Goal: Check status: Check status

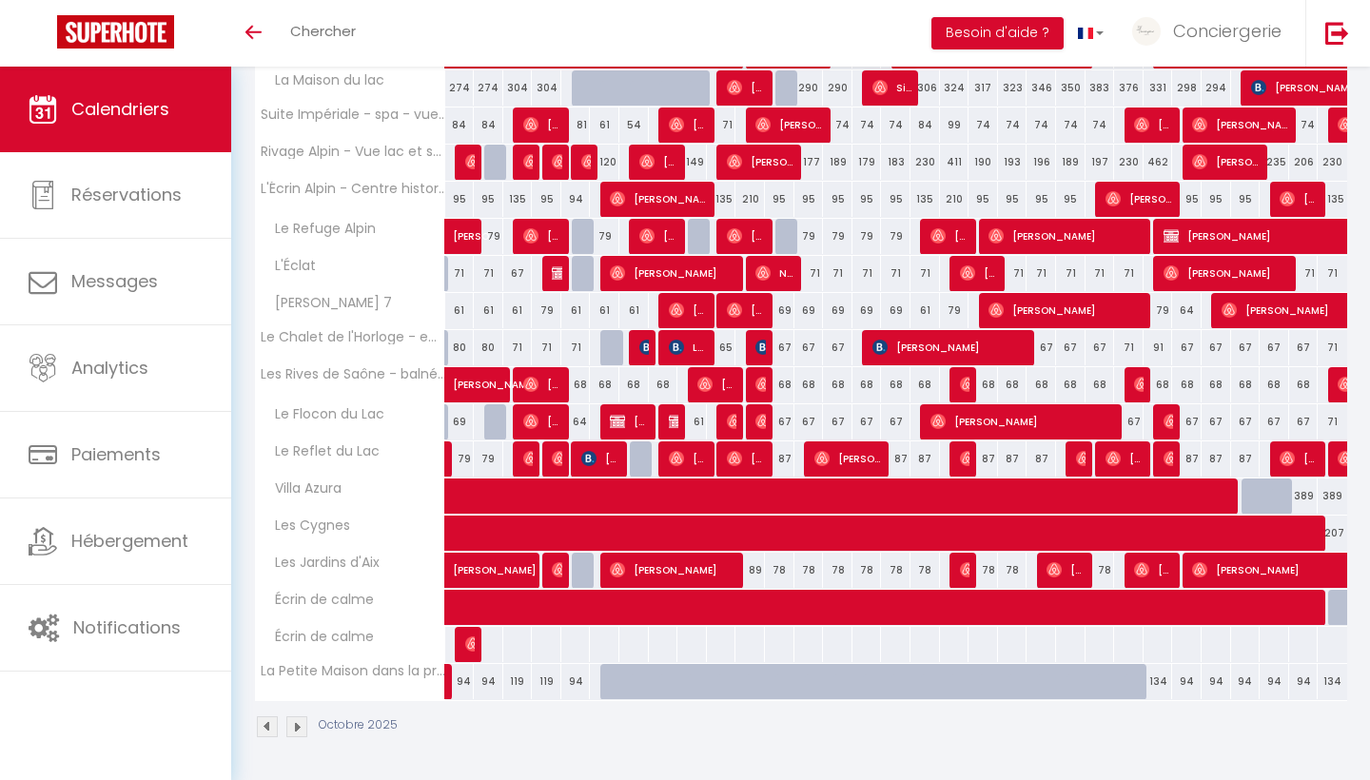
scroll to position [399, 0]
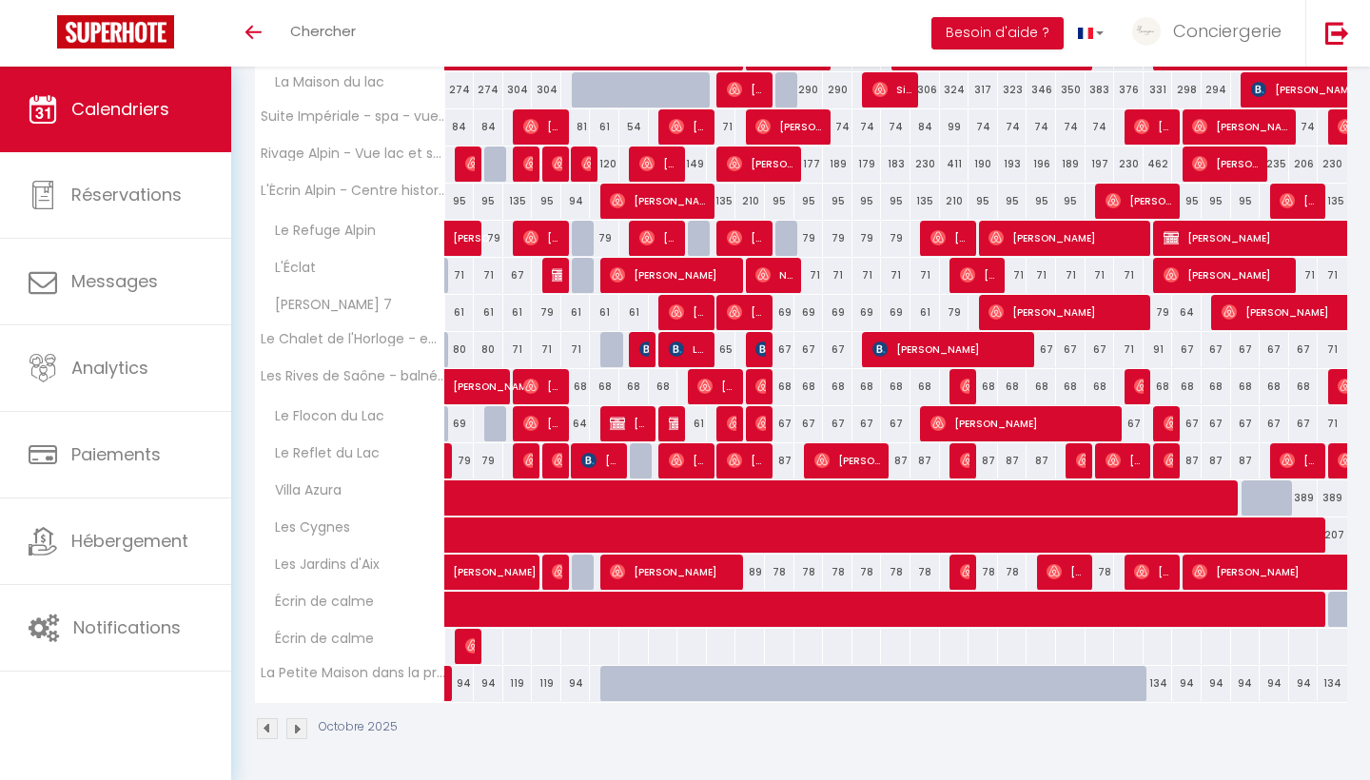
click at [469, 573] on span "[PERSON_NAME]" at bounding box center [518, 562] width 131 height 36
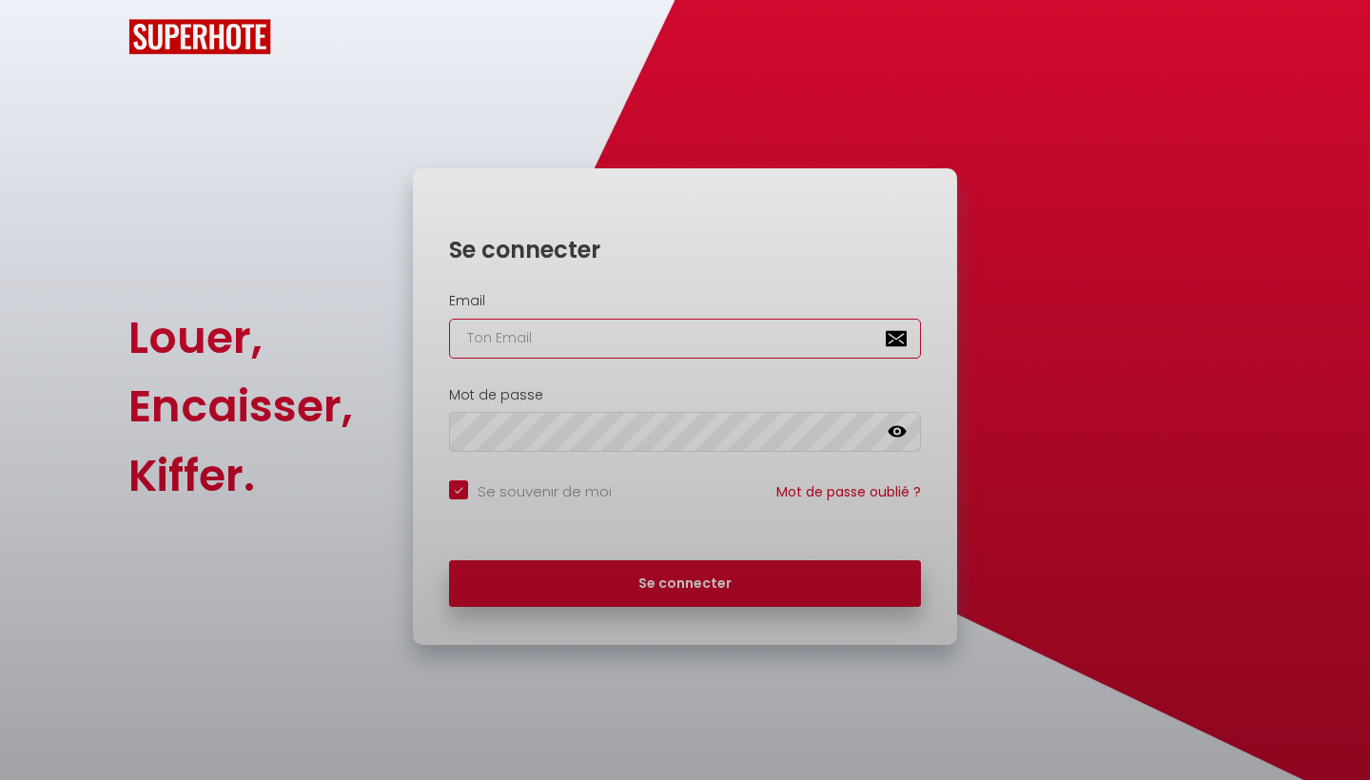
checkbox input "true"
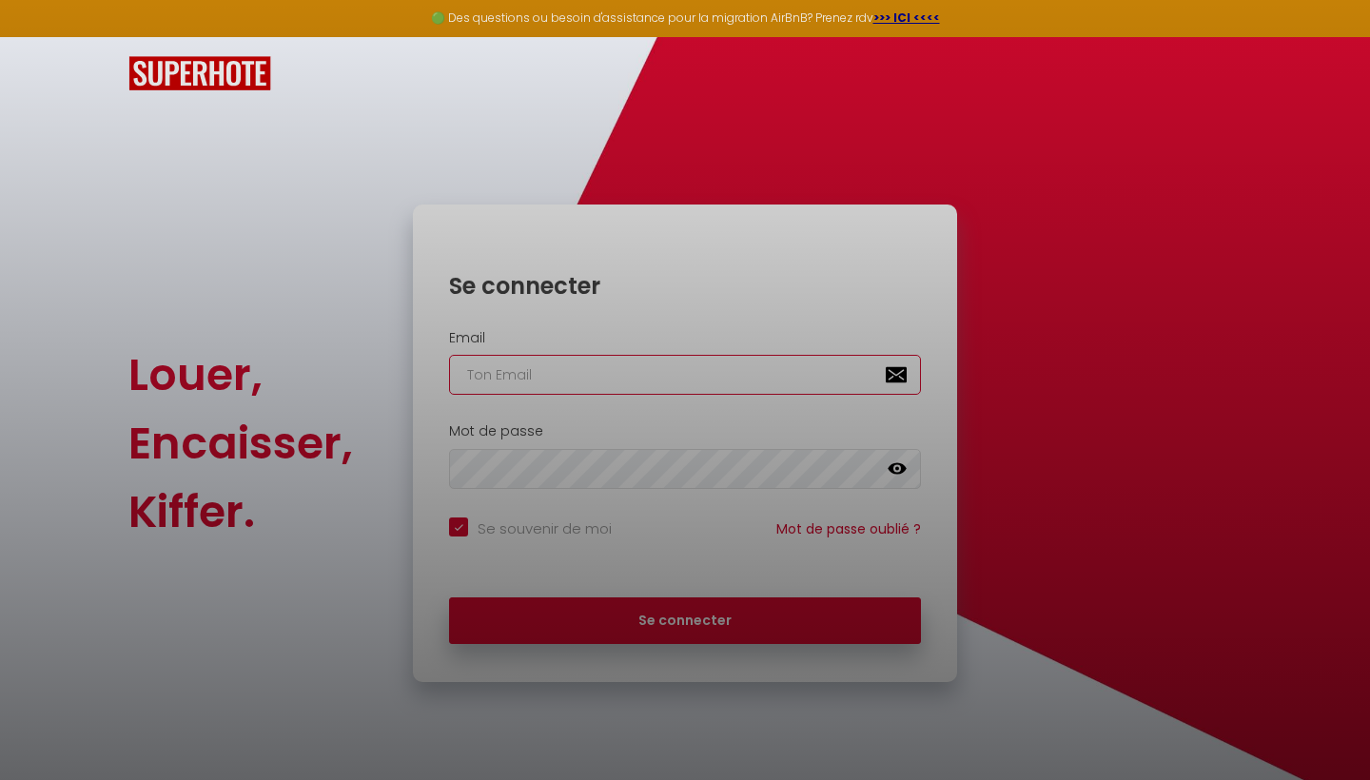
type input "[EMAIL_ADDRESS][DOMAIN_NAME]"
checkbox input "true"
click at [625, 617] on div at bounding box center [685, 390] width 1370 height 780
click at [720, 613] on div at bounding box center [685, 390] width 1370 height 780
click at [784, 463] on div at bounding box center [685, 390] width 1370 height 780
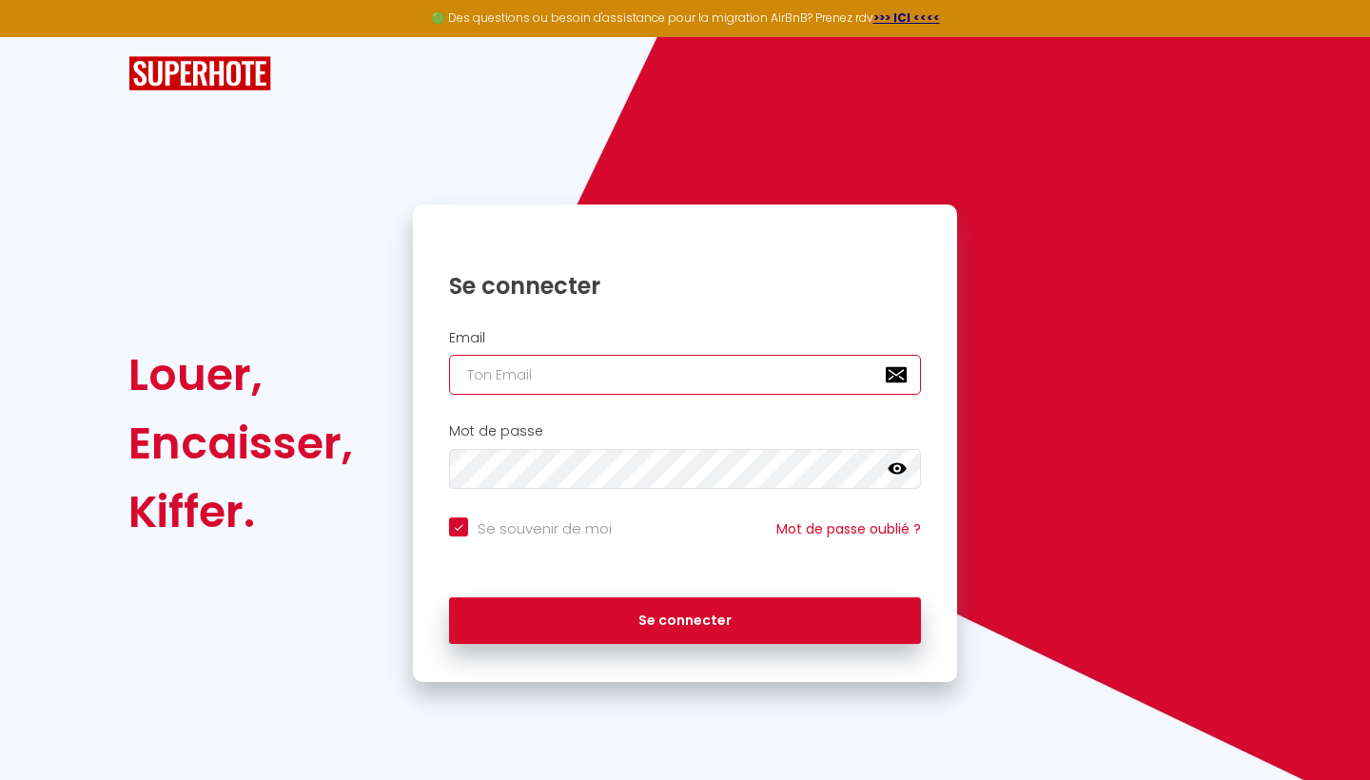
type input "[EMAIL_ADDRESS][DOMAIN_NAME]"
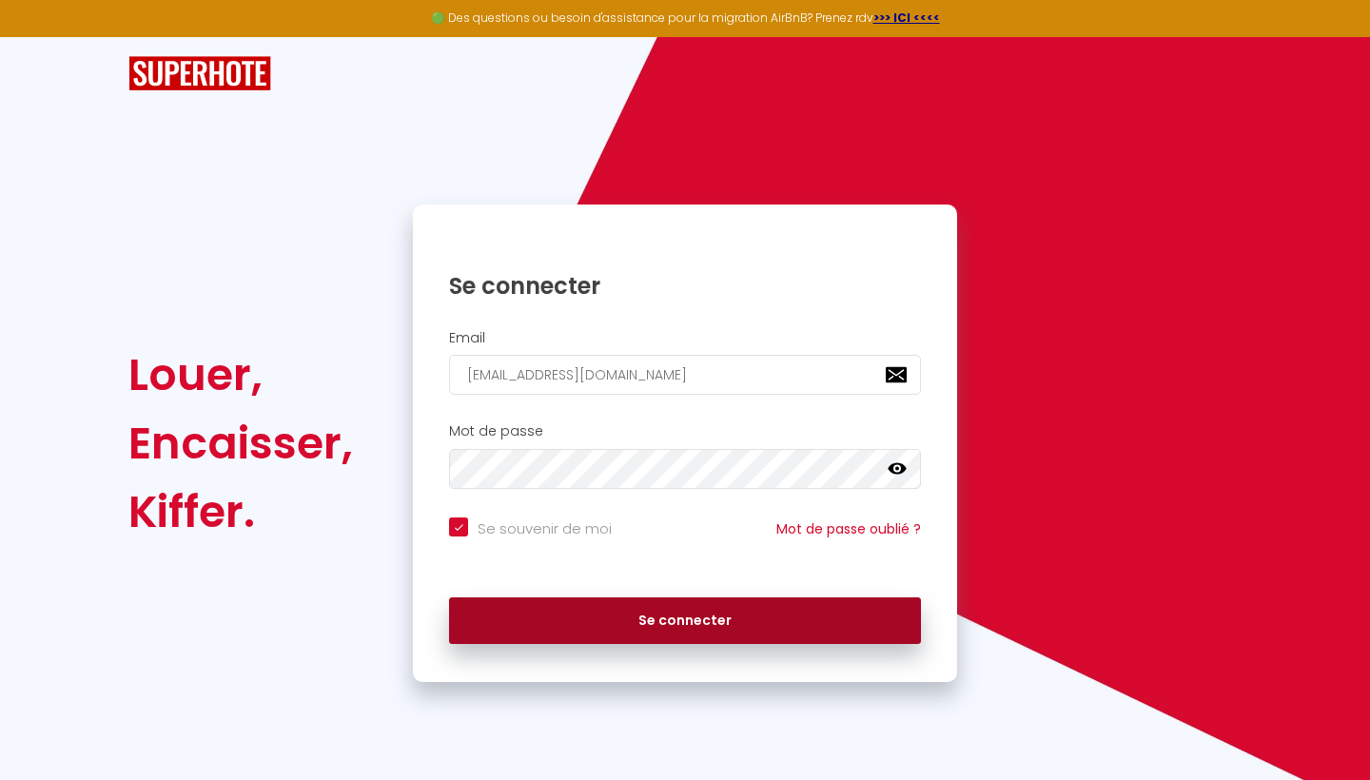
click at [662, 626] on button "Se connecter" at bounding box center [685, 621] width 472 height 48
checkbox input "true"
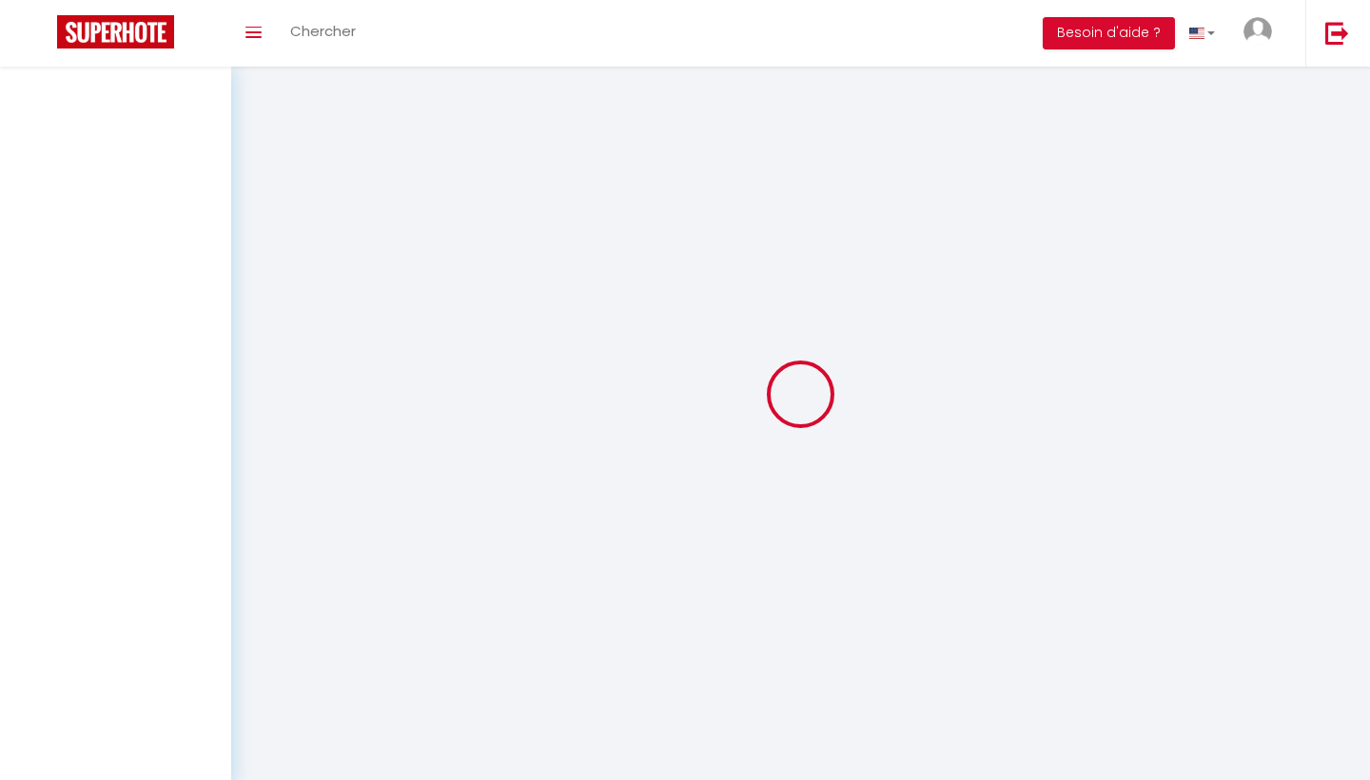
select select
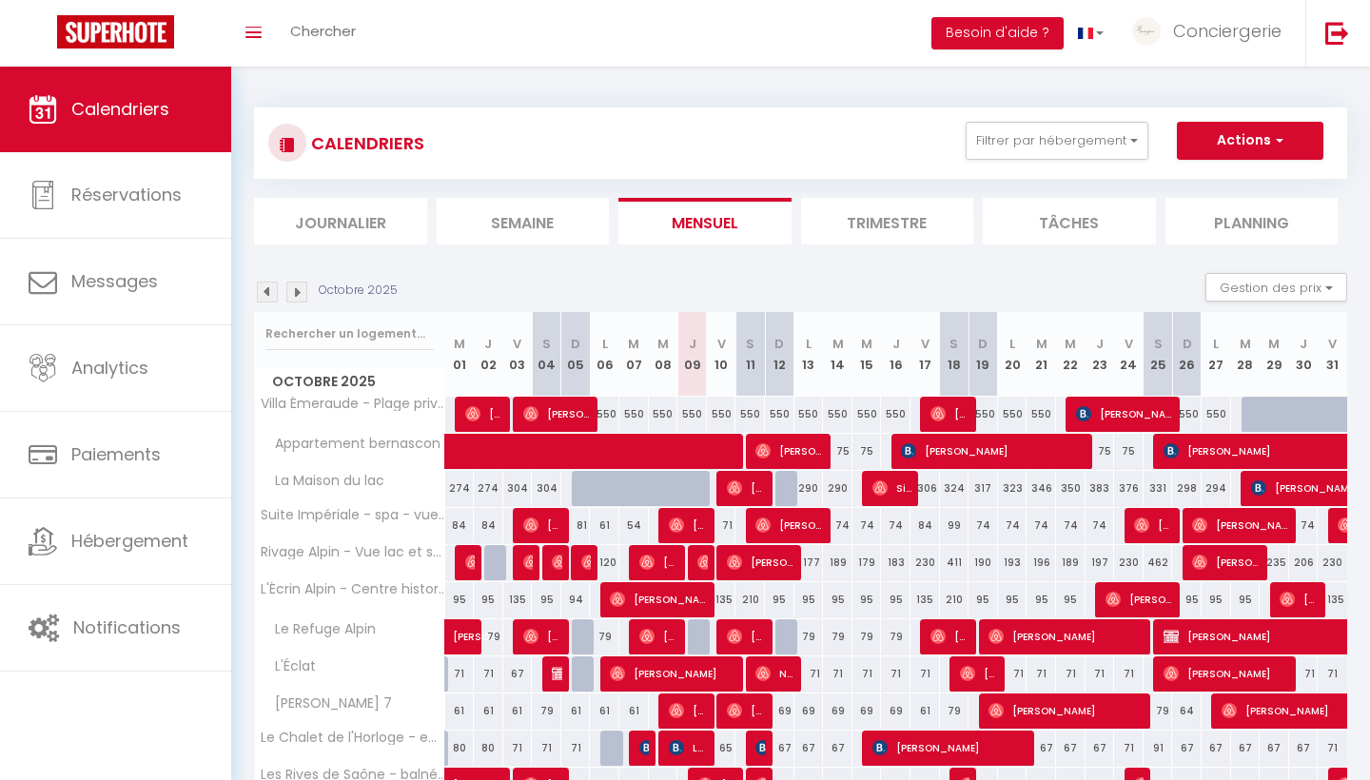
select select
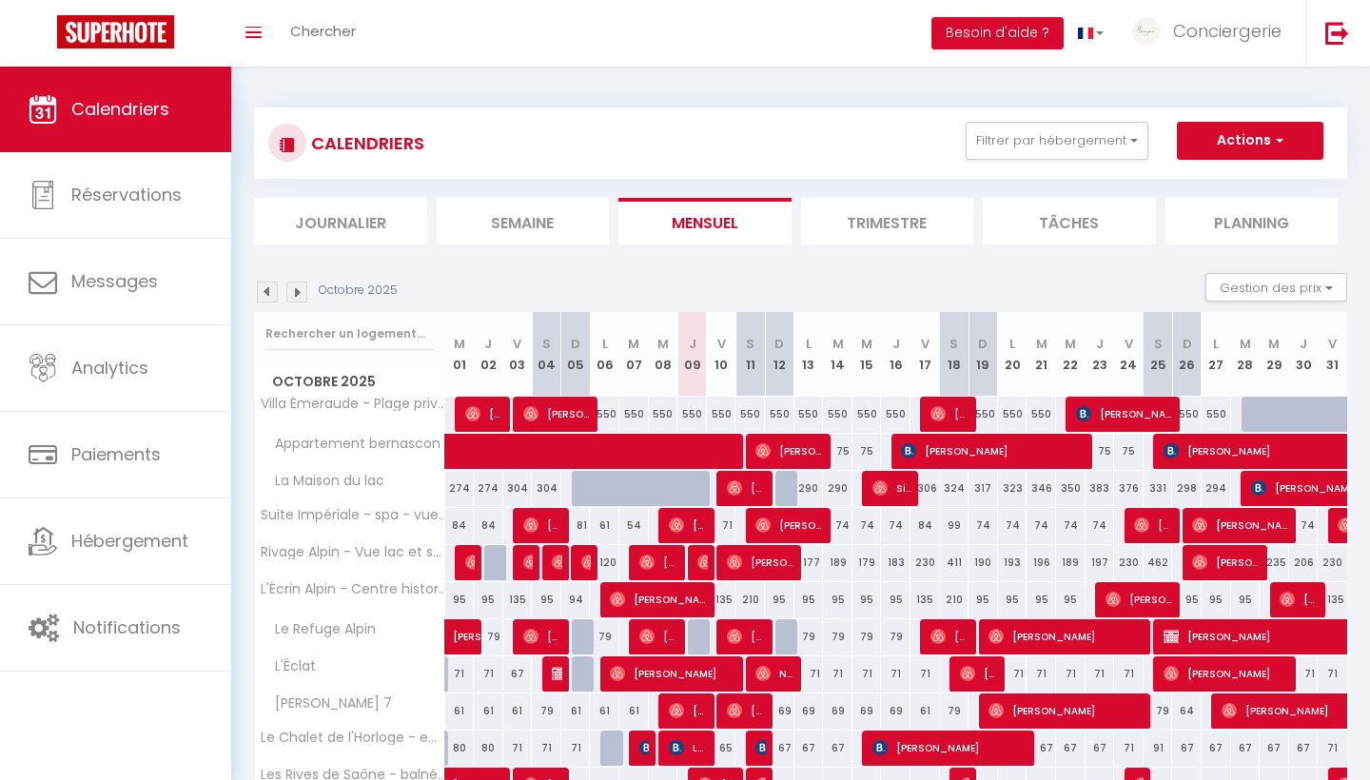
select select
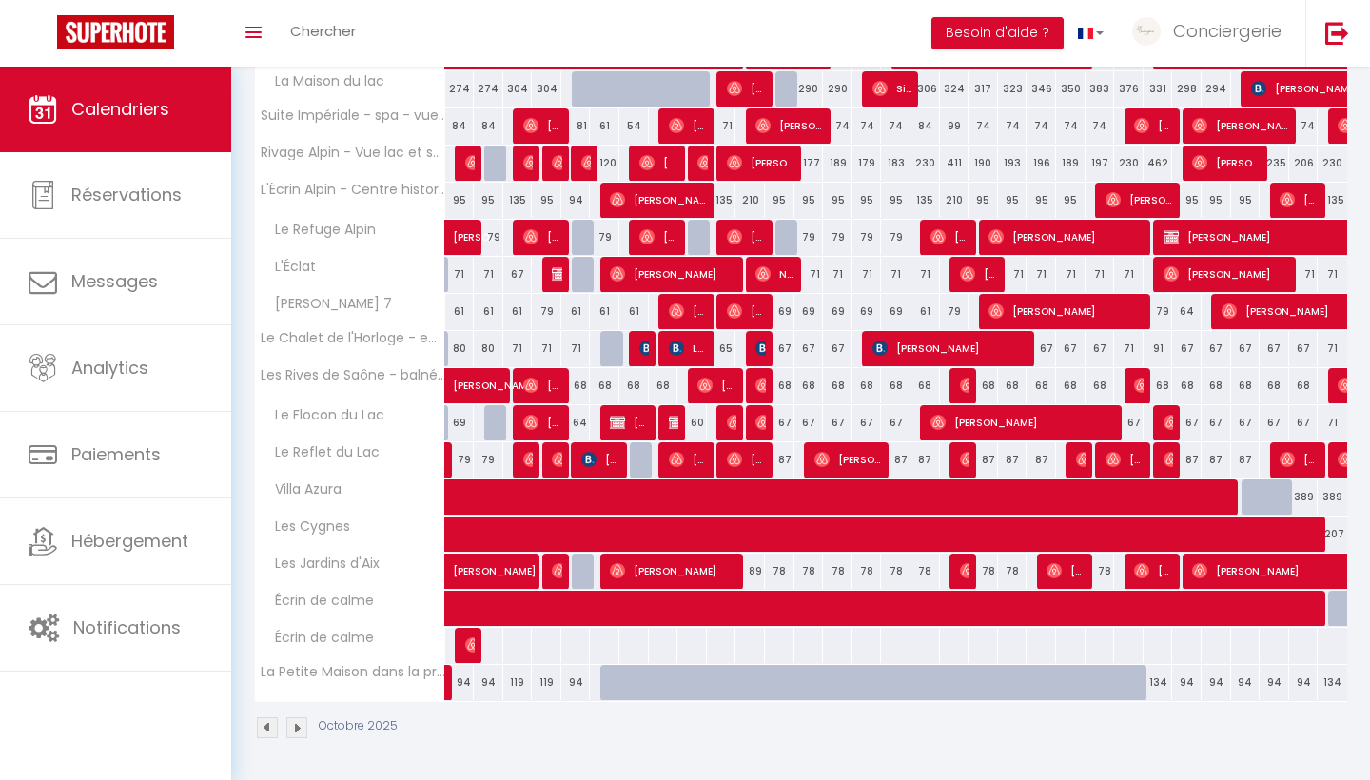
scroll to position [399, 0]
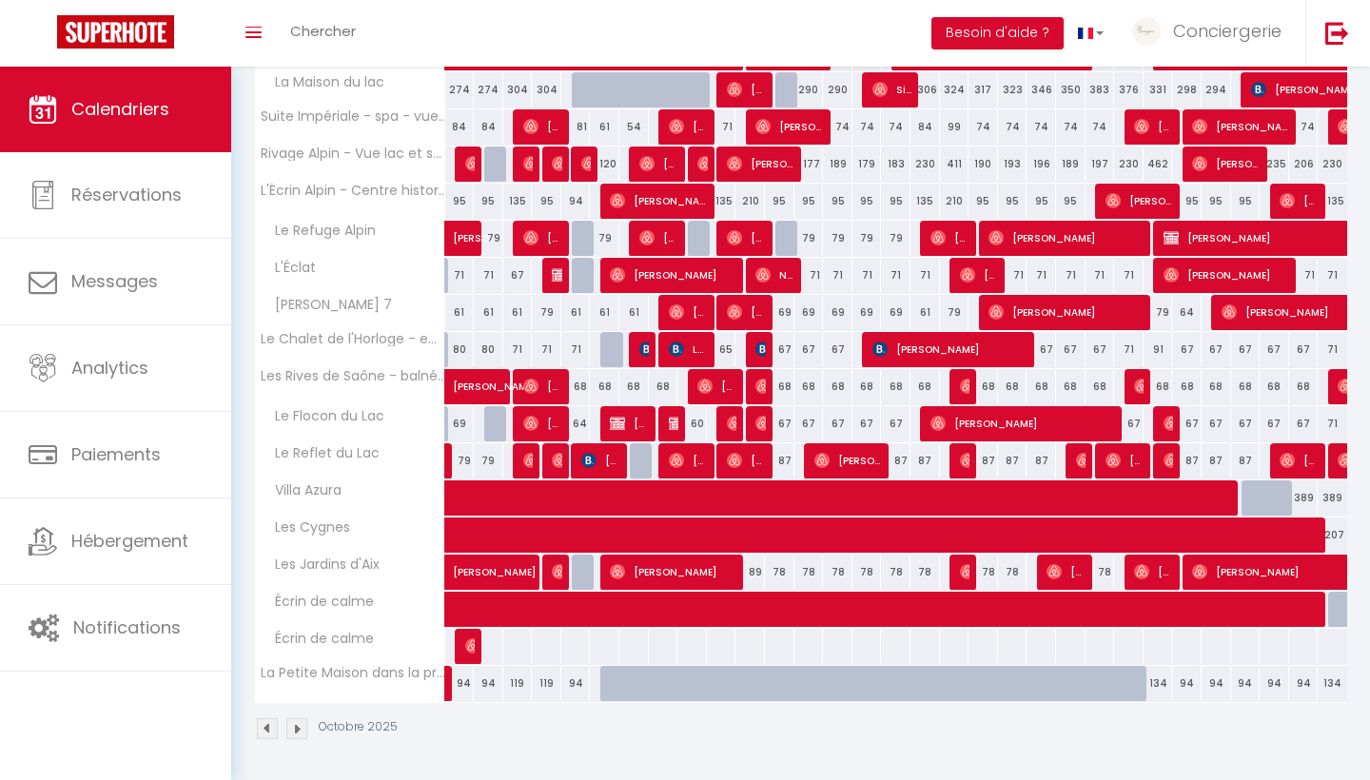
click at [464, 571] on span "[PERSON_NAME]" at bounding box center [518, 562] width 131 height 36
select select "OK"
select select "0"
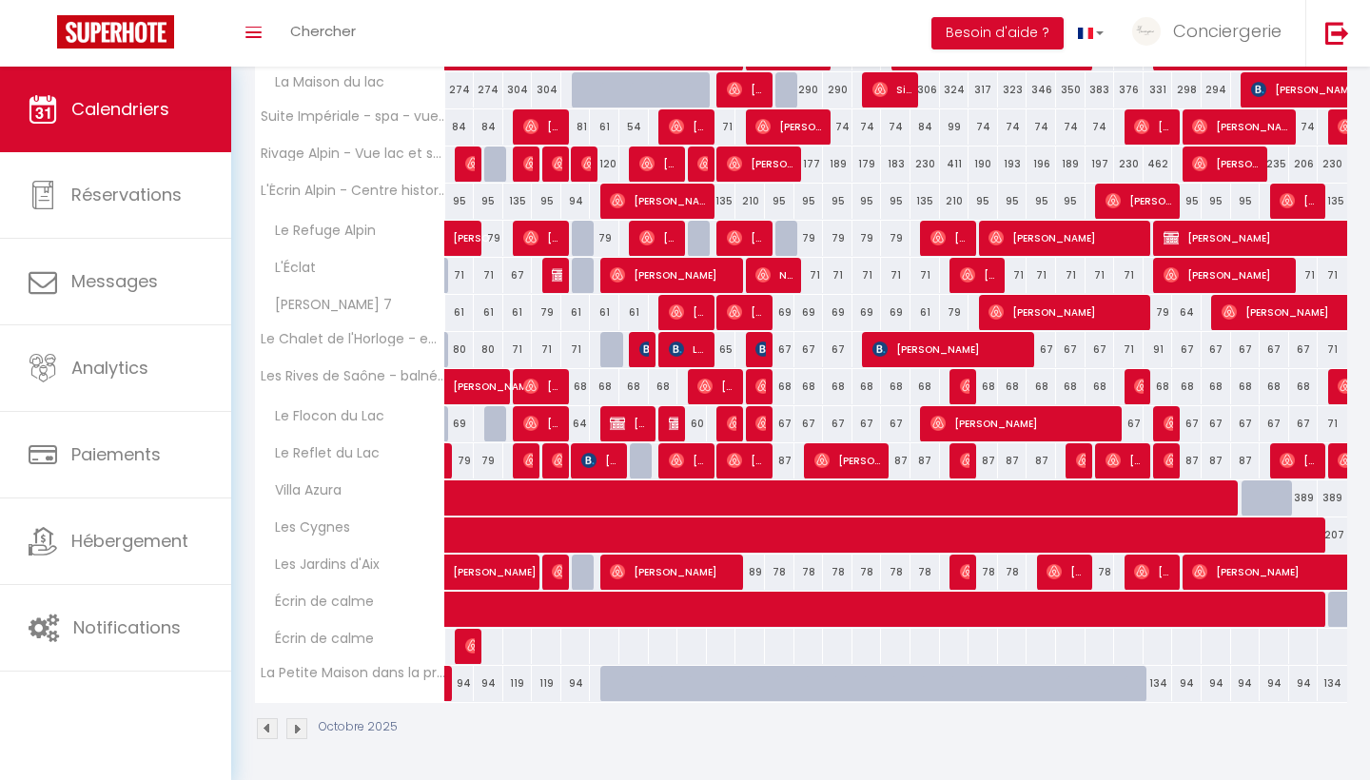
select select "1"
select select
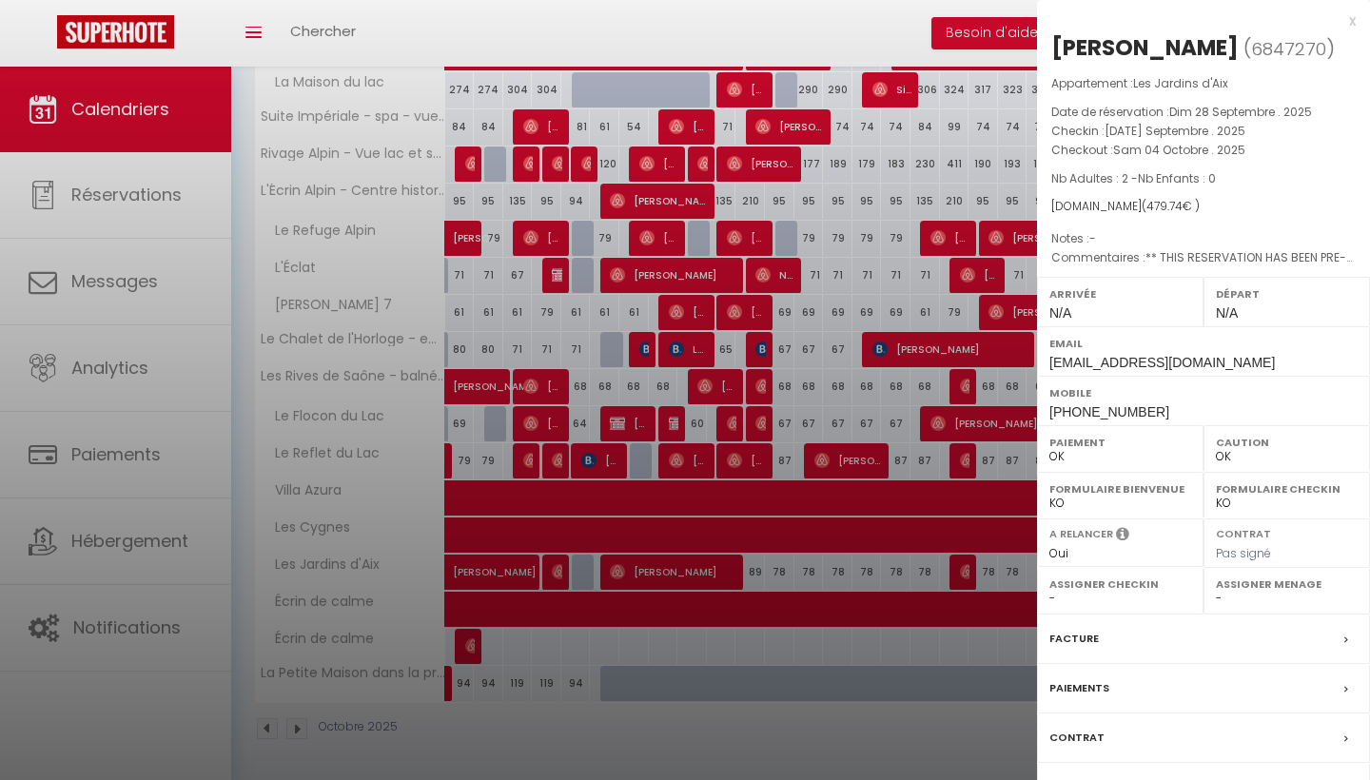
click at [1351, 19] on div "x" at bounding box center [1196, 21] width 319 height 23
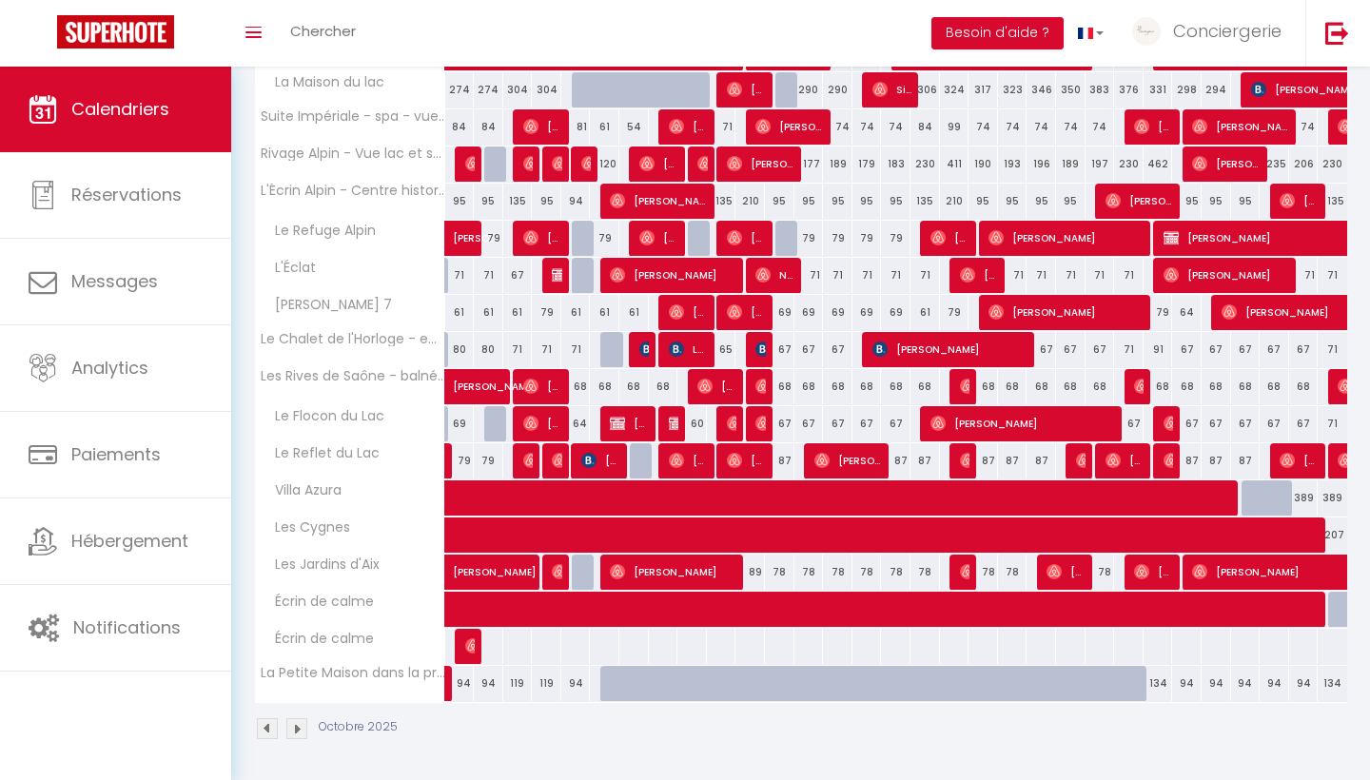
click at [626, 358] on div "58" at bounding box center [633, 349] width 30 height 35
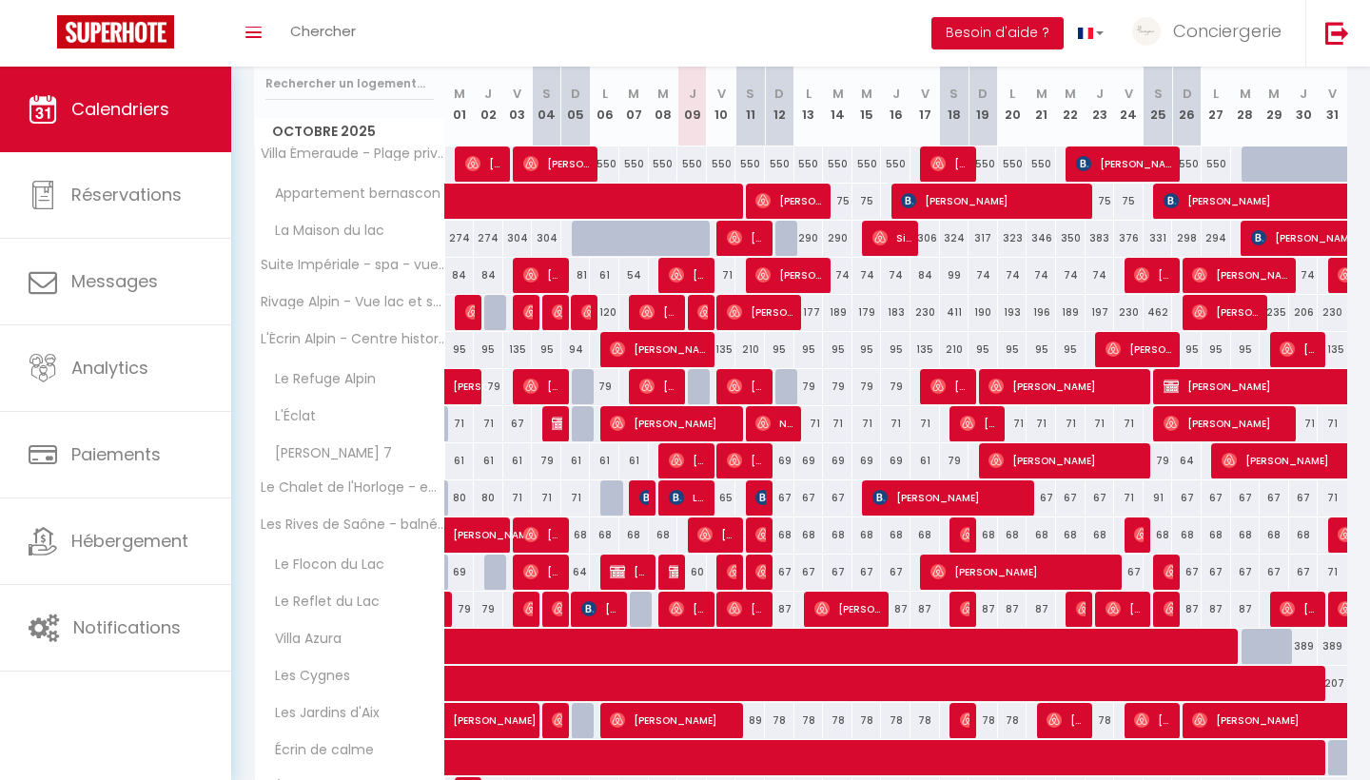
scroll to position [251, 0]
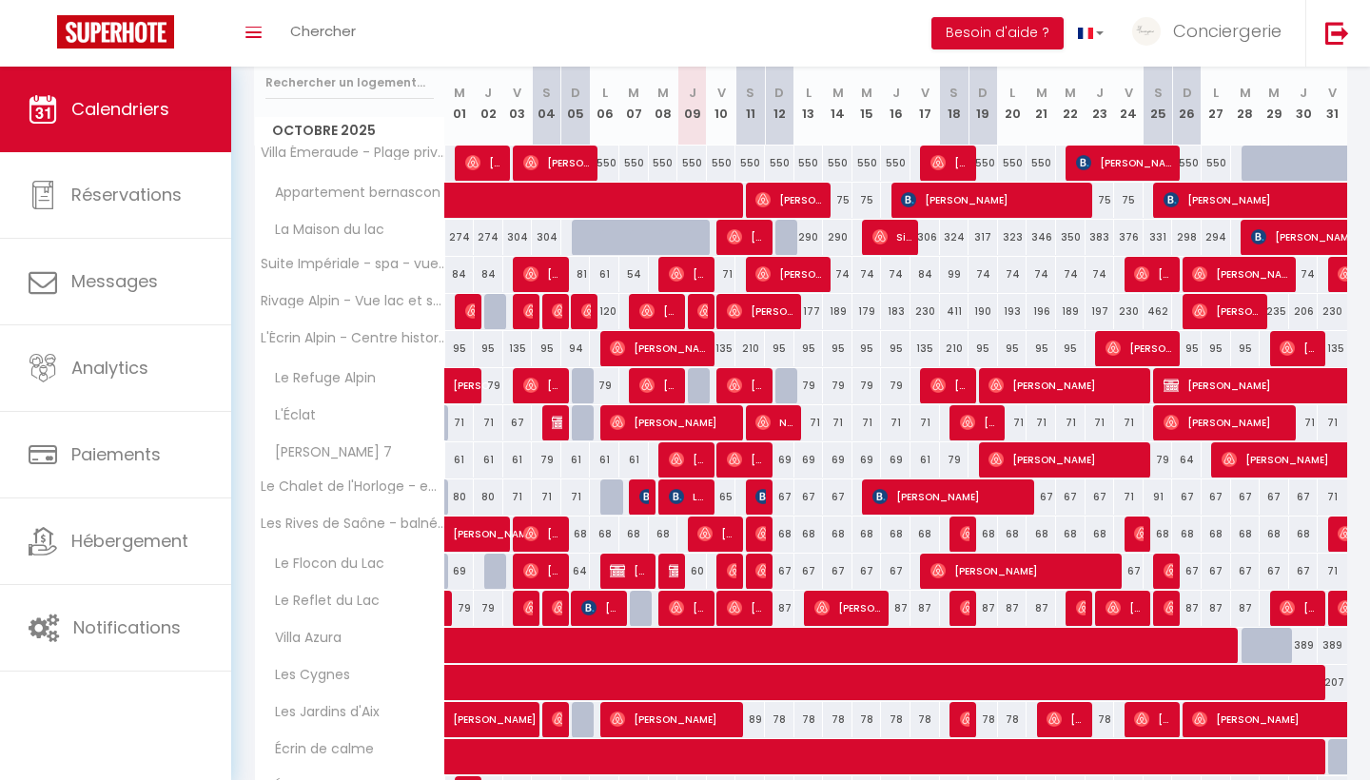
click at [1266, 379] on span "[PERSON_NAME]" at bounding box center [1316, 385] width 306 height 36
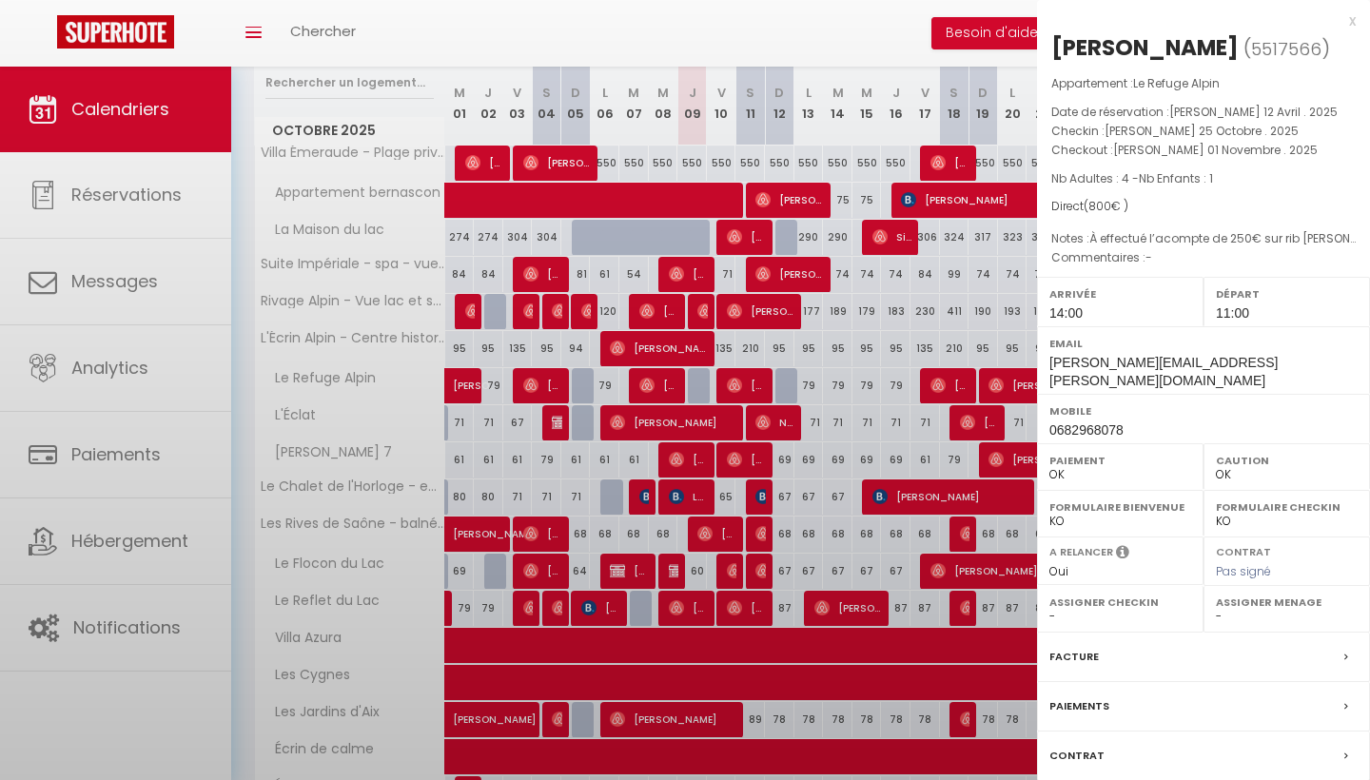
select select "KO"
select select "41417"
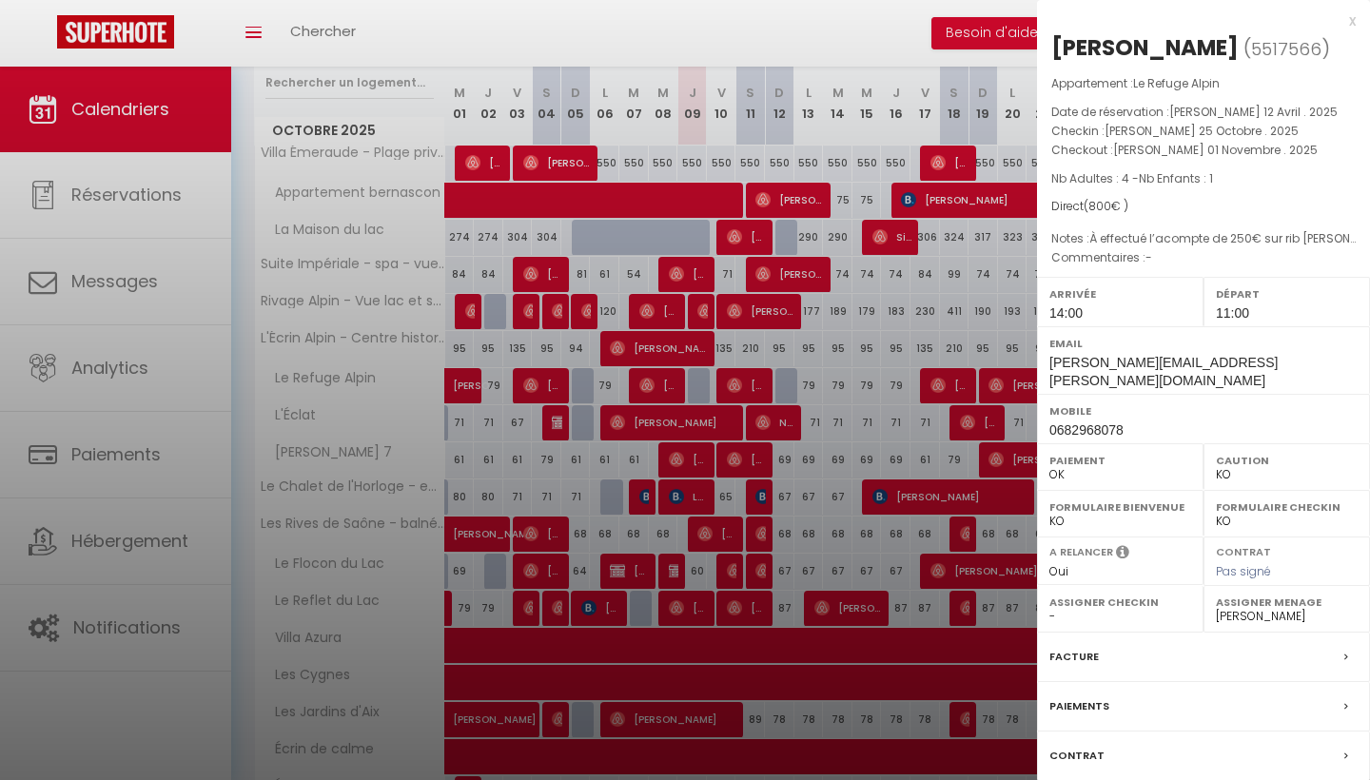
click at [1353, 20] on div "x" at bounding box center [1196, 21] width 319 height 23
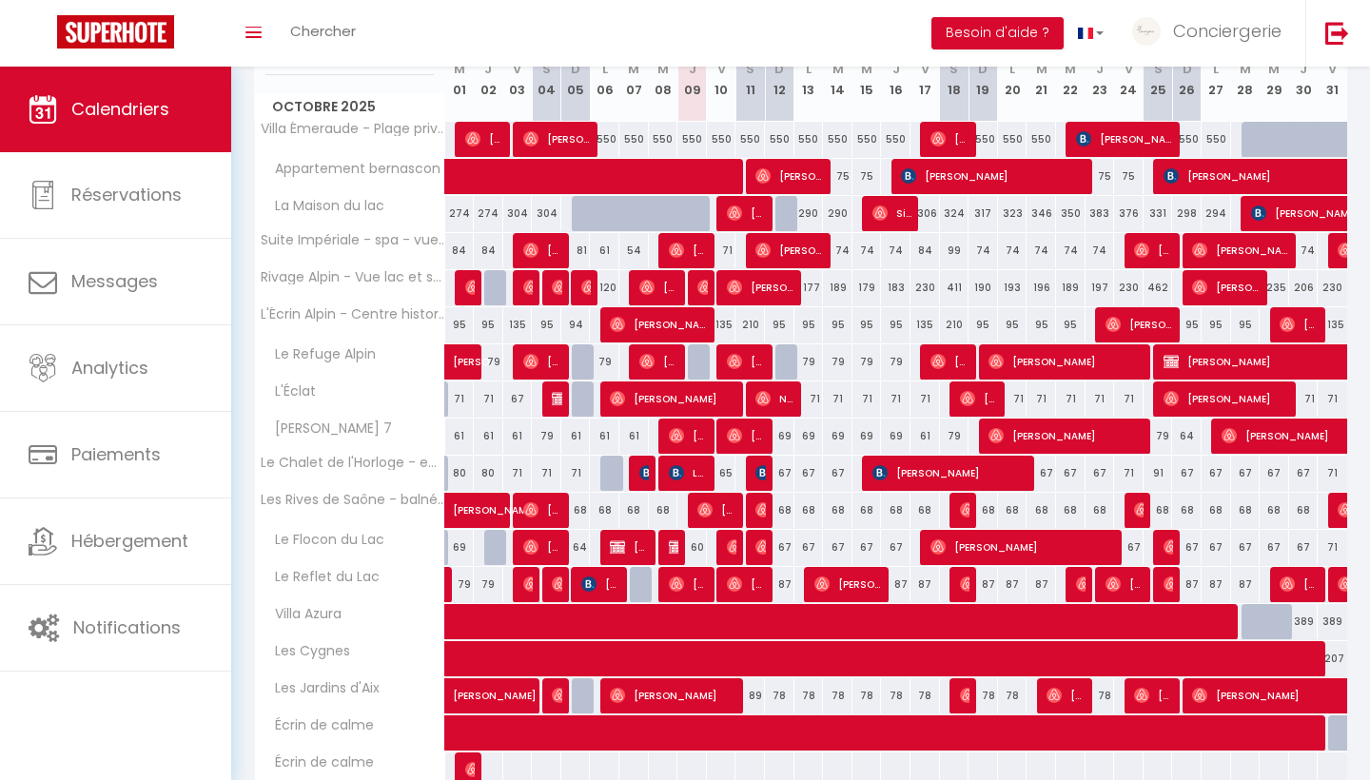
scroll to position [274, 0]
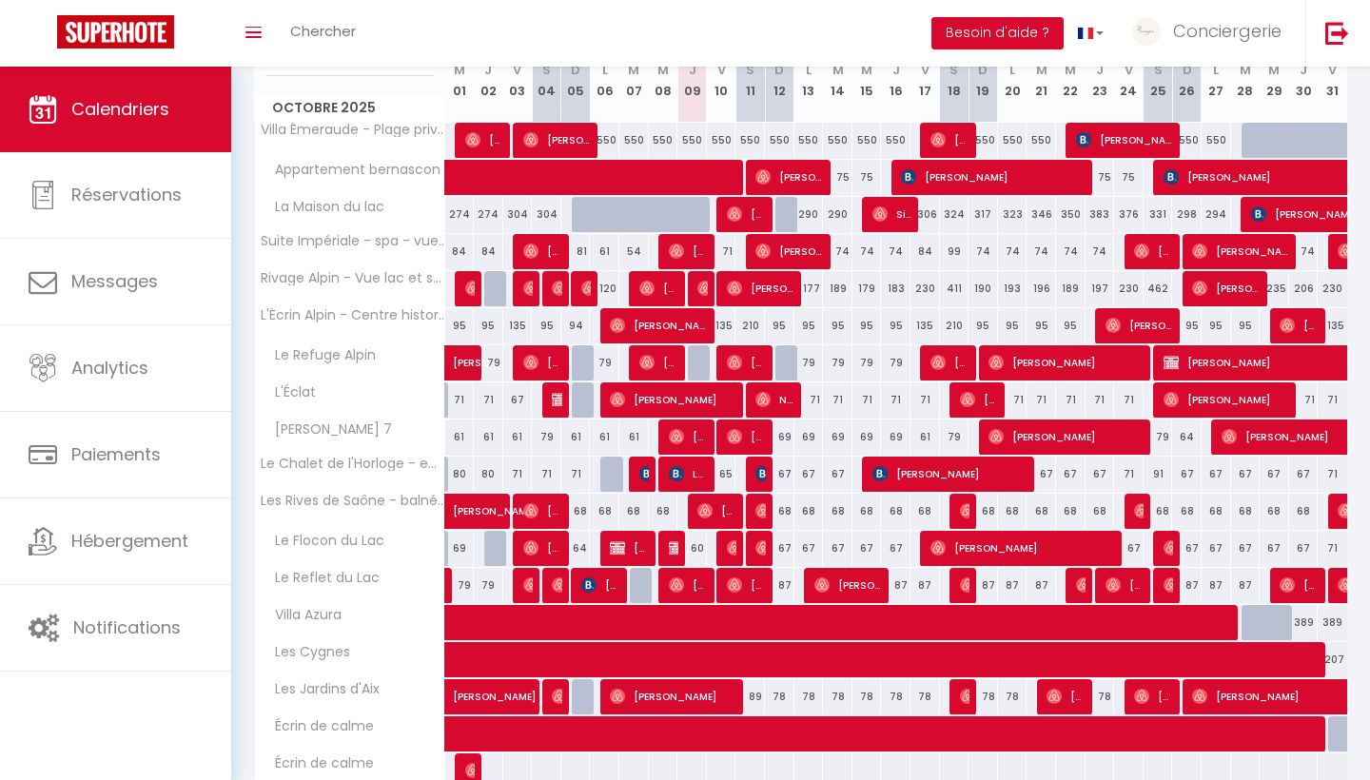
click at [1255, 353] on span "[PERSON_NAME]" at bounding box center [1316, 362] width 306 height 36
